Goal: Check status: Check status

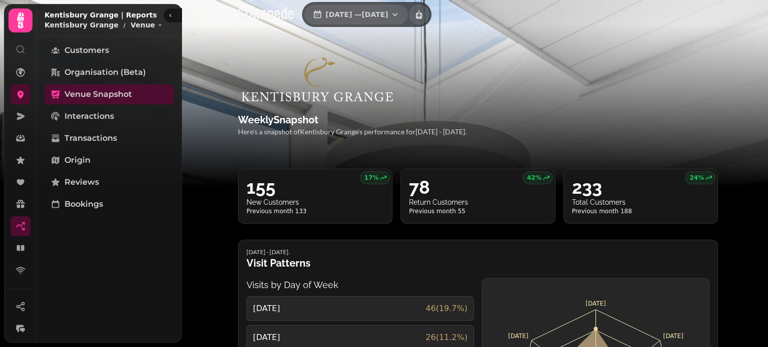
click at [390, 21] on button "[DATE] — [DATE]" at bounding box center [355, 14] width 103 height 20
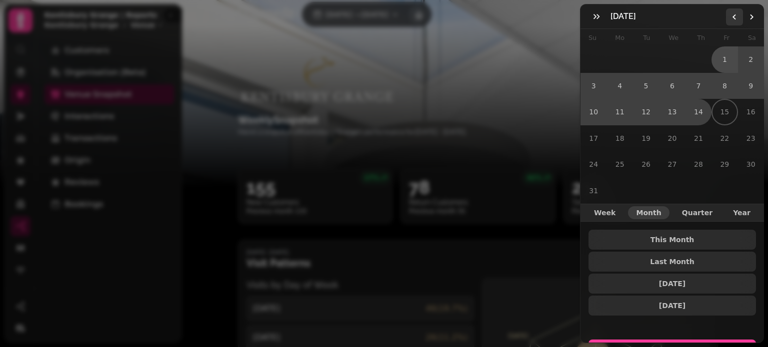
click at [730, 18] on icon "Go to the Previous Month" at bounding box center [734, 17] width 8 height 8
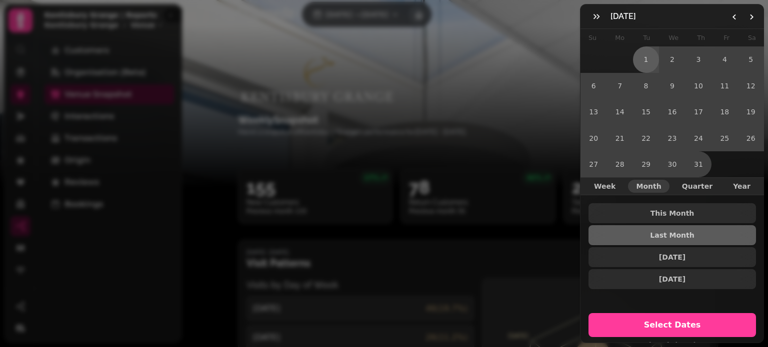
click at [644, 55] on button "1" at bounding box center [646, 59] width 26 height 26
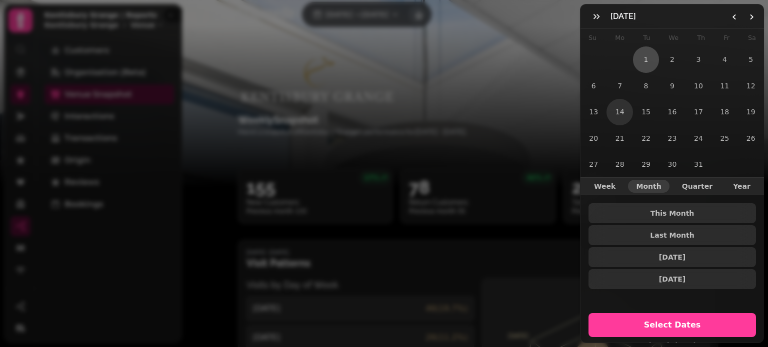
click at [618, 105] on button "14" at bounding box center [619, 112] width 26 height 26
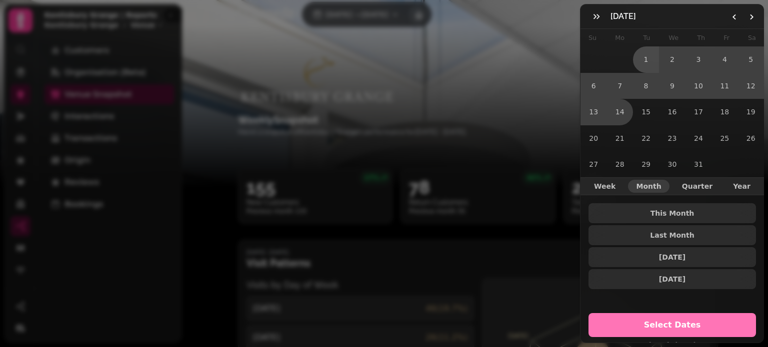
click at [667, 321] on span "Select Dates" at bounding box center [671, 325] width 143 height 8
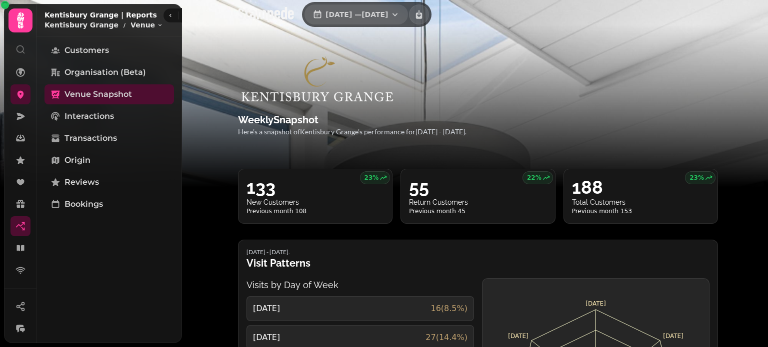
click at [388, 15] on span "[DATE] — [DATE]" at bounding box center [356, 14] width 62 height 7
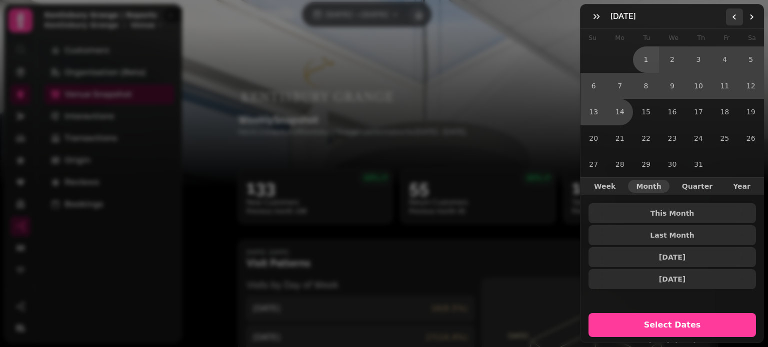
click at [736, 15] on icon "Go to the Previous Month" at bounding box center [734, 17] width 8 height 8
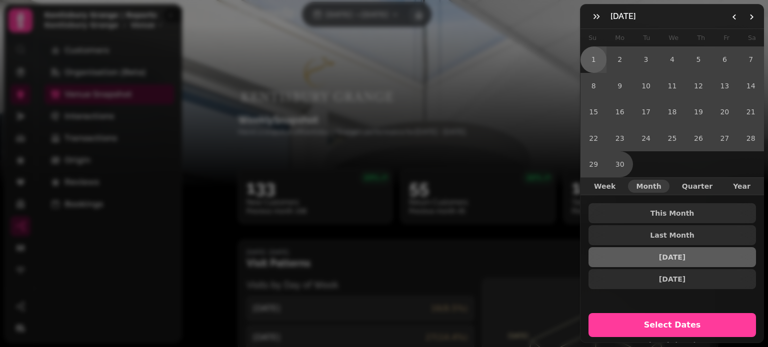
click at [588, 61] on button "1" at bounding box center [593, 59] width 26 height 26
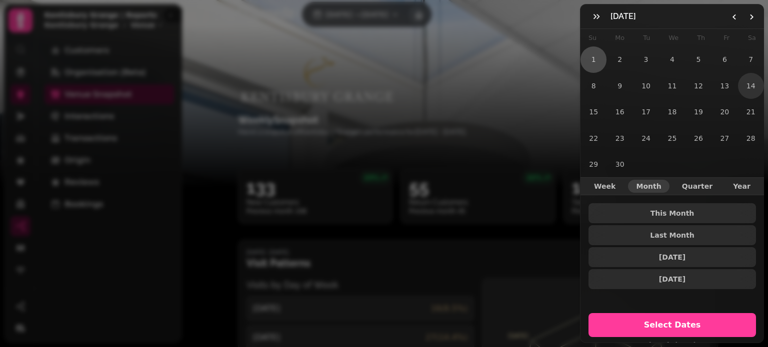
click at [742, 88] on button "14" at bounding box center [751, 86] width 26 height 26
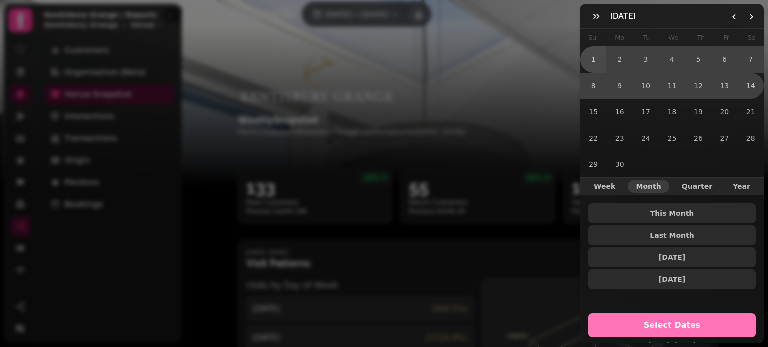
click at [673, 321] on span "Select Dates" at bounding box center [671, 325] width 143 height 8
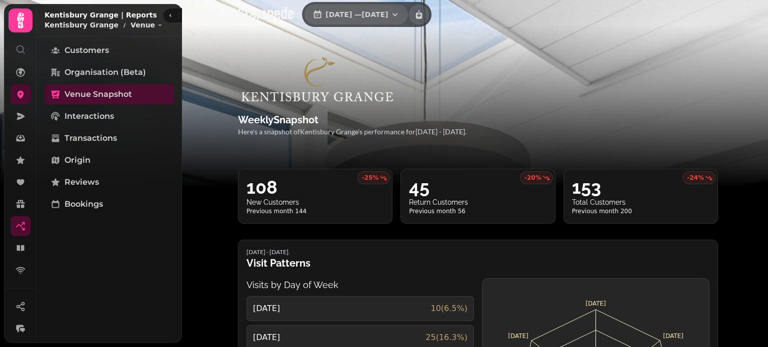
click at [384, 12] on span "[DATE] — [DATE]" at bounding box center [356, 14] width 62 height 7
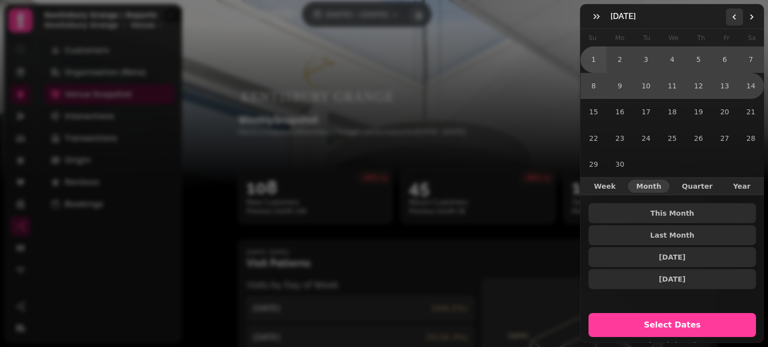
click at [732, 21] on button "Go to the Previous Month" at bounding box center [734, 16] width 17 height 17
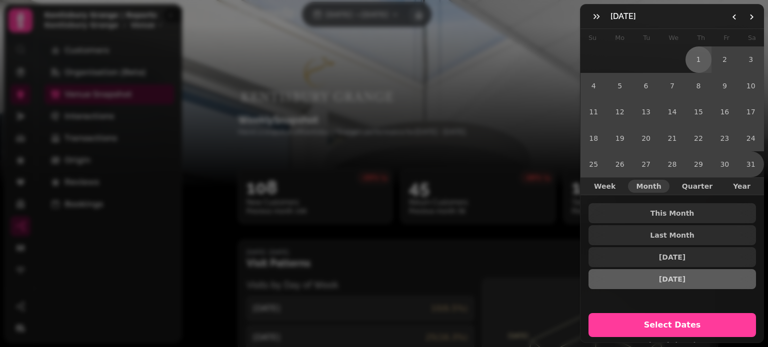
click at [693, 58] on button "1" at bounding box center [698, 59] width 26 height 26
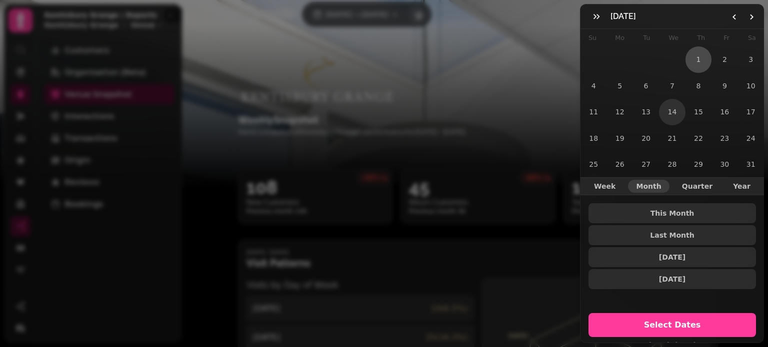
click at [668, 107] on button "14" at bounding box center [672, 112] width 26 height 26
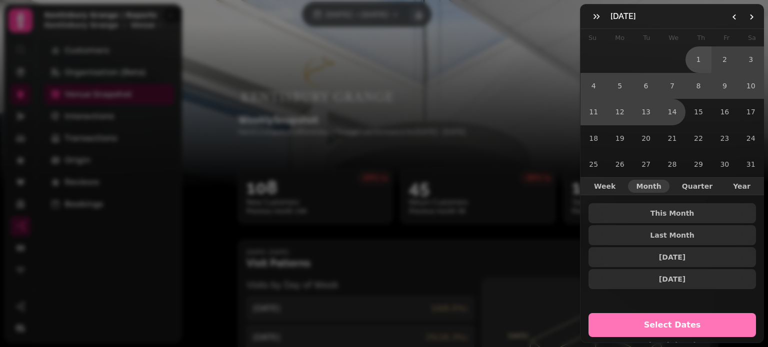
click at [664, 313] on button "Select Dates" at bounding box center [671, 325] width 167 height 24
